Goal: Task Accomplishment & Management: Complete application form

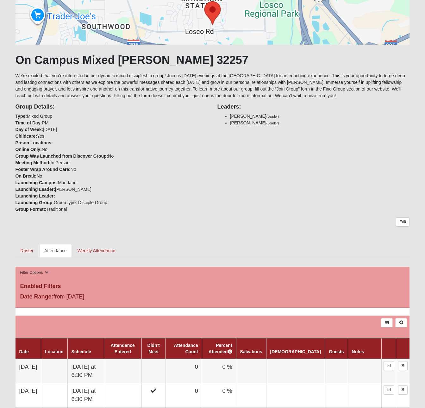
scroll to position [94, 0]
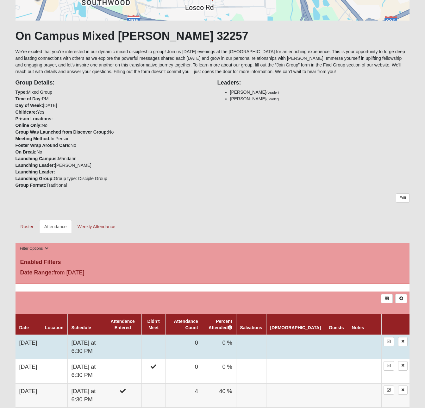
click at [137, 346] on td at bounding box center [123, 347] width 38 height 24
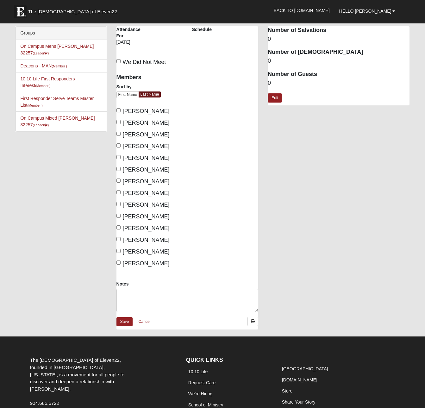
click at [137, 346] on footer "The Church of Eleven22, founded in Jacksonville, Florida, is a movement for all…" at bounding box center [213, 401] width 395 height 112
click at [118, 134] on input "Grooms, Elizabeth" at bounding box center [119, 134] width 4 height 4
checkbox input "true"
click at [118, 148] on label "Hoffstatter, John" at bounding box center [143, 146] width 53 height 9
click at [118, 148] on input "Hoffstatter, John" at bounding box center [119, 145] width 4 height 4
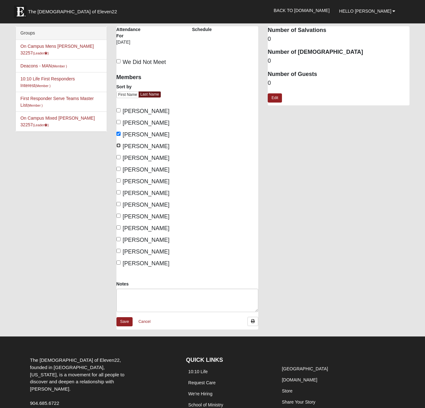
checkbox input "true"
click at [120, 157] on input "Hoffstatter, Martha" at bounding box center [119, 157] width 4 height 4
checkbox input "true"
click at [117, 169] on input "Jones, Kati" at bounding box center [119, 169] width 4 height 4
checkbox input "true"
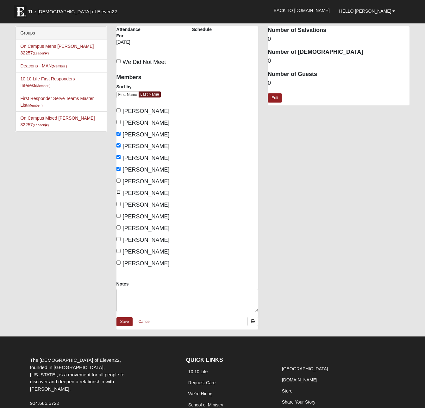
click at [119, 194] on input "Martinez, Kim" at bounding box center [119, 192] width 4 height 4
checkbox input "true"
click at [120, 208] on label "Ohnimus, Tim" at bounding box center [143, 205] width 53 height 9
click at [120, 206] on input "Ohnimus, Tim" at bounding box center [119, 204] width 4 height 4
checkbox input "true"
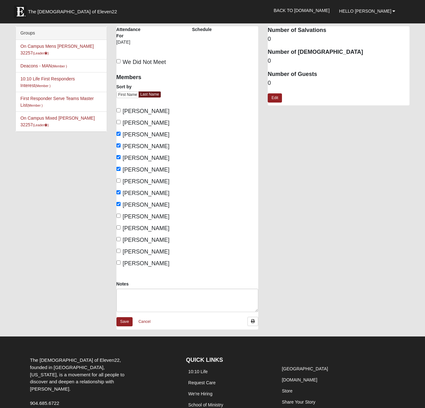
click at [121, 251] on label "Szczesniak, Hannah" at bounding box center [143, 252] width 53 height 9
click at [121, 251] on input "Szczesniak, Hannah" at bounding box center [119, 251] width 4 height 4
checkbox input "true"
click at [120, 264] on input "Szczesniak, Konrad" at bounding box center [119, 263] width 4 height 4
checkbox input "true"
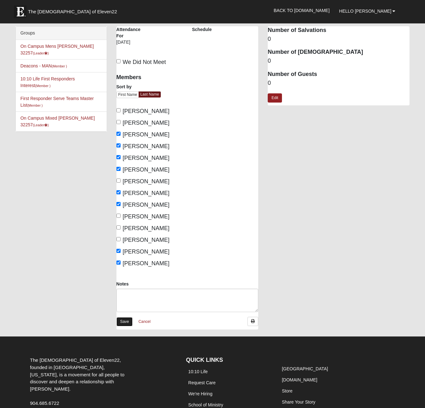
click at [127, 323] on link "Save" at bounding box center [125, 321] width 16 height 9
